Goal: Transaction & Acquisition: Purchase product/service

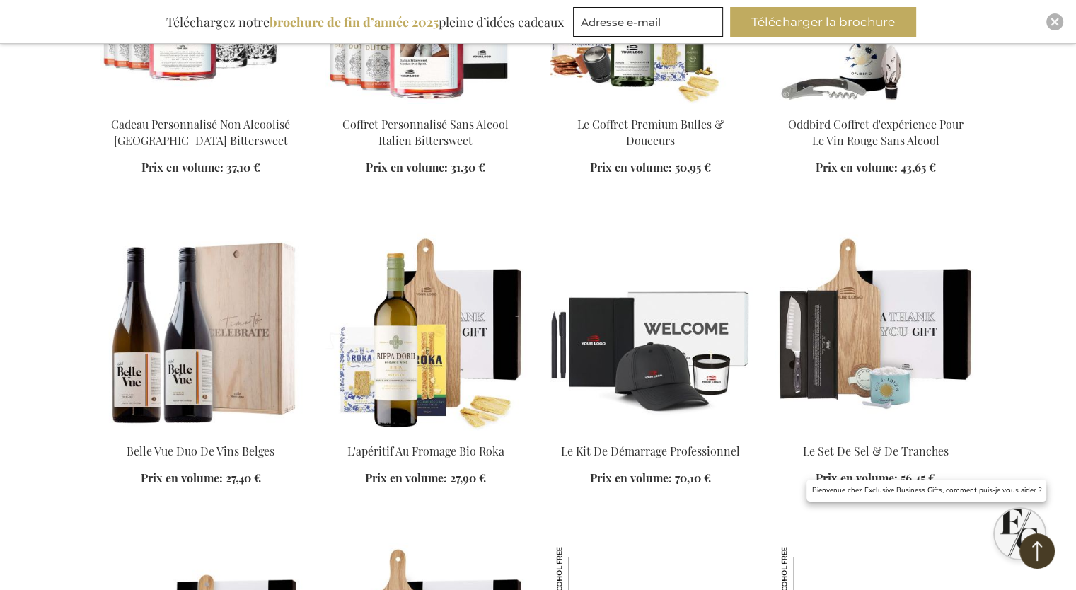
scroll to position [3700, 0]
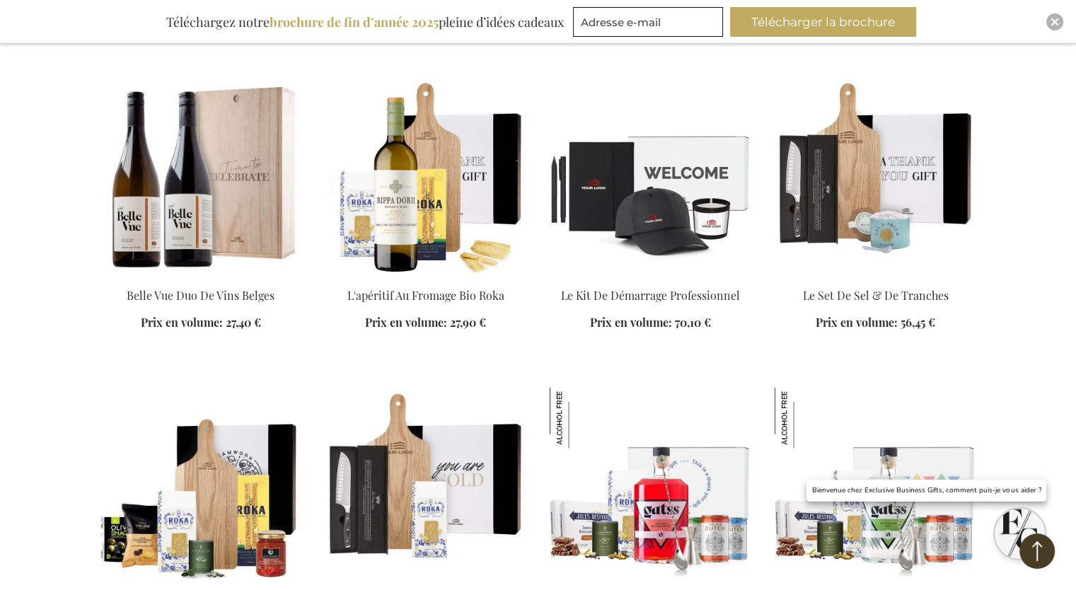
scroll to position [3771, 0]
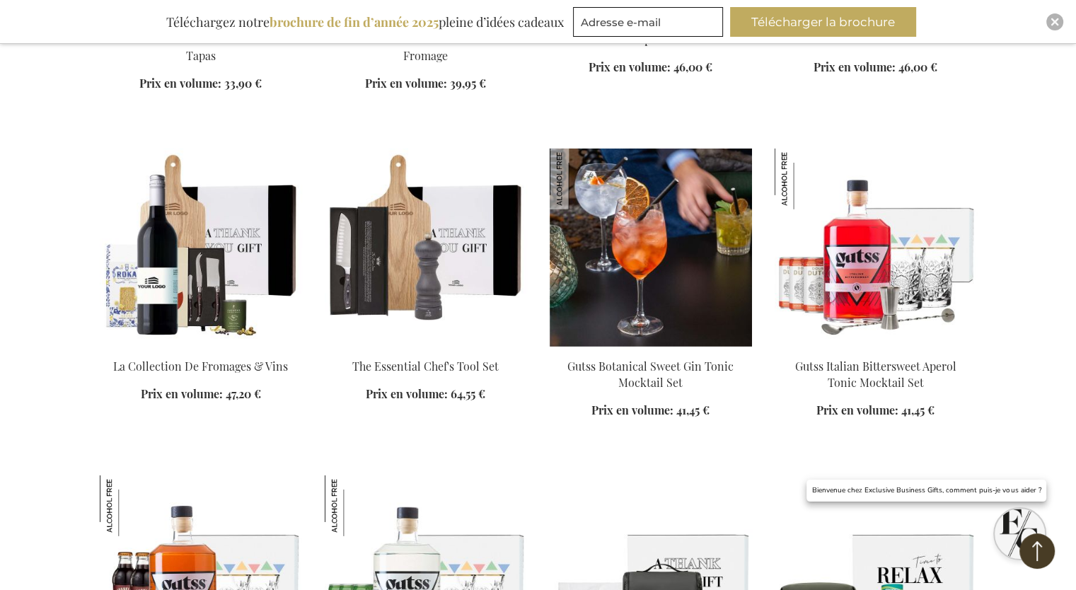
scroll to position [4408, 0]
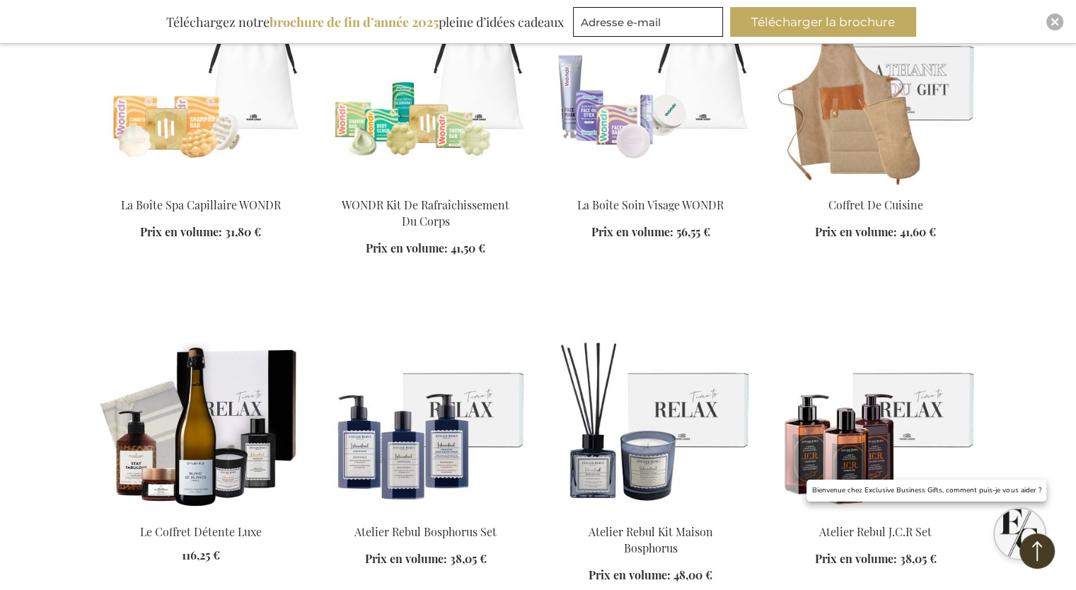
scroll to position [4940, 0]
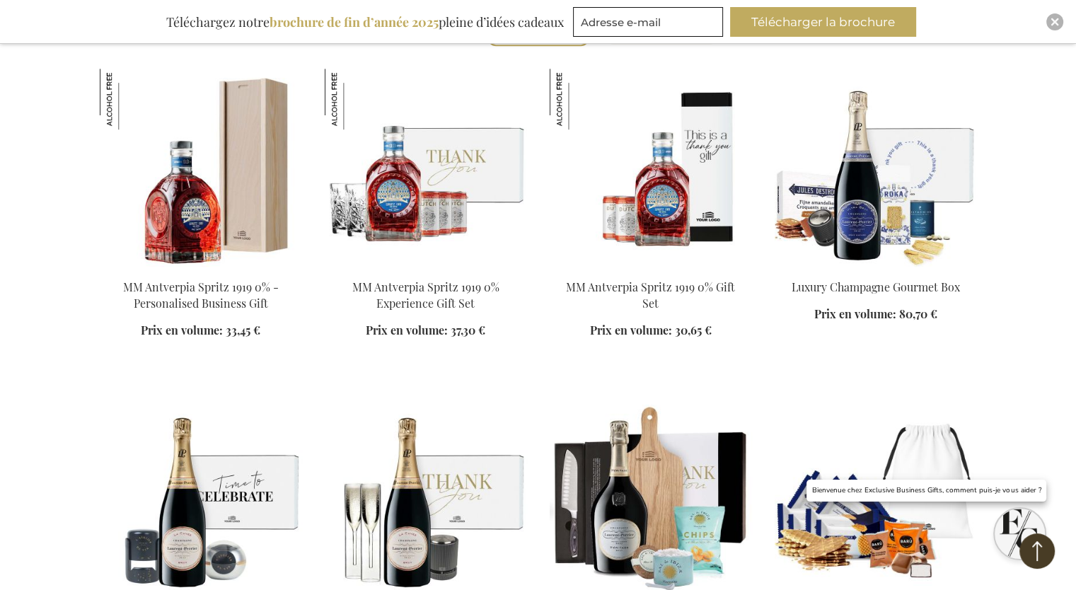
scroll to position [987, 0]
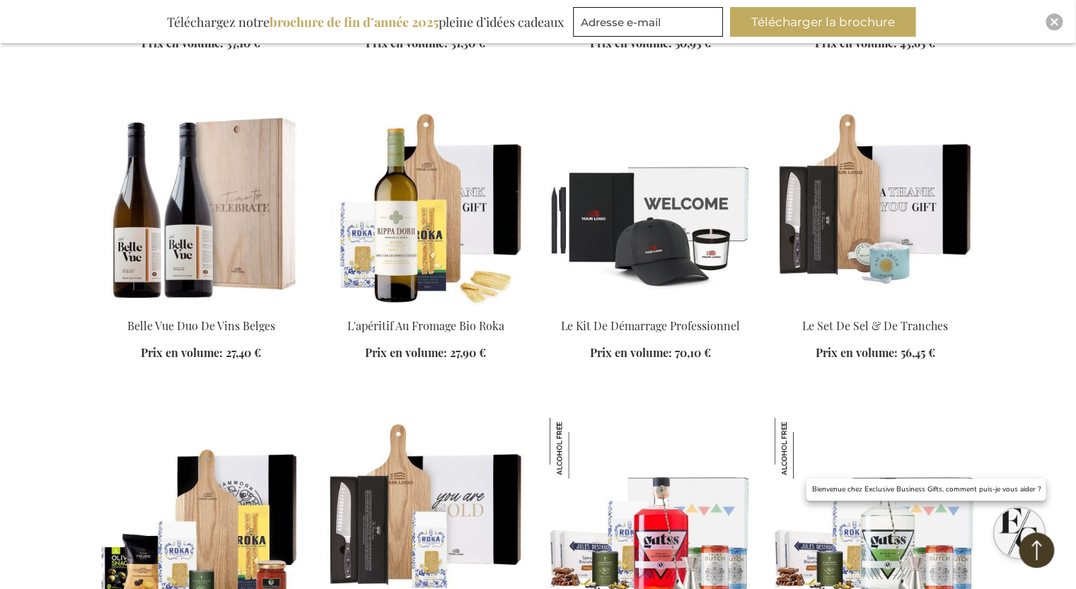
scroll to position [3882, 0]
